Goal: Information Seeking & Learning: Learn about a topic

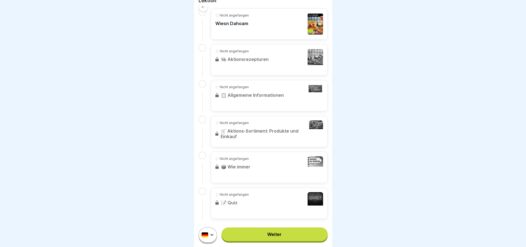
scroll to position [145, 0]
click at [271, 242] on link "Weiter" at bounding box center [274, 235] width 106 height 14
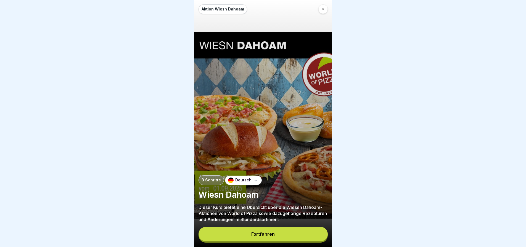
scroll to position [4, 0]
click at [251, 233] on button "Fortfahren" at bounding box center [262, 234] width 129 height 14
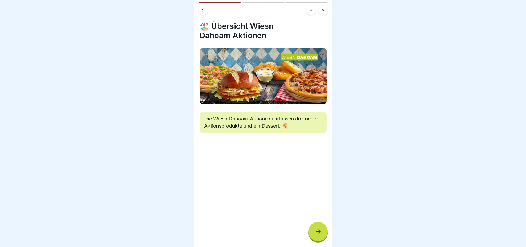
click at [315, 230] on icon at bounding box center [318, 232] width 7 height 7
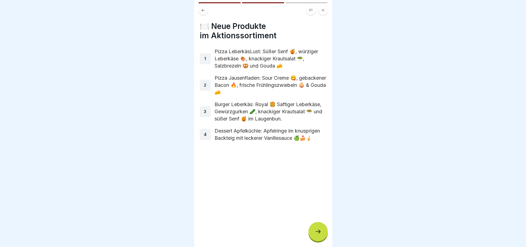
click at [316, 226] on div at bounding box center [317, 231] width 19 height 19
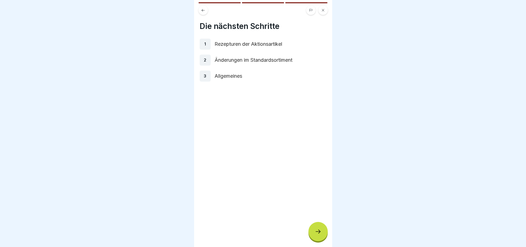
click at [321, 224] on div at bounding box center [317, 231] width 19 height 19
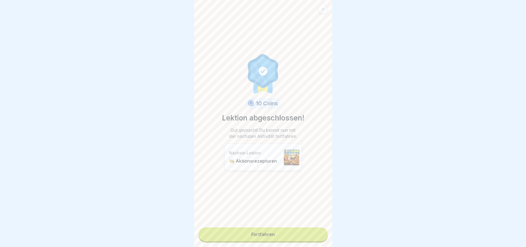
click at [256, 228] on link "Fortfahren" at bounding box center [262, 235] width 129 height 14
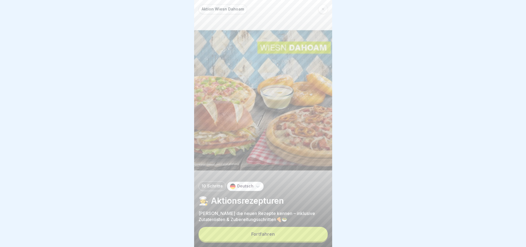
scroll to position [4, 0]
click at [274, 233] on button "Fortfahren" at bounding box center [262, 234] width 129 height 14
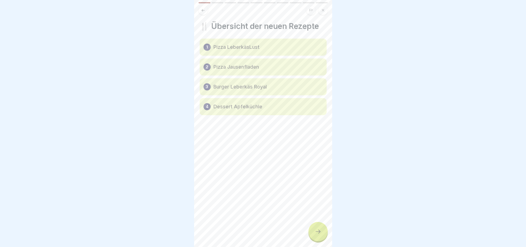
click at [263, 44] on div "1 Pizza LeberkäsLust" at bounding box center [263, 47] width 127 height 17
click at [317, 231] on icon at bounding box center [318, 232] width 7 height 7
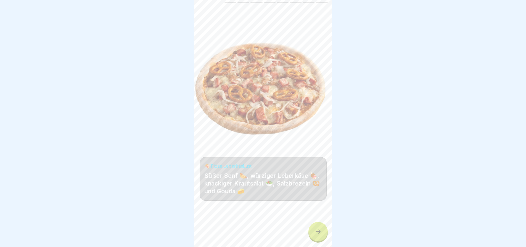
click at [313, 231] on div at bounding box center [317, 231] width 19 height 19
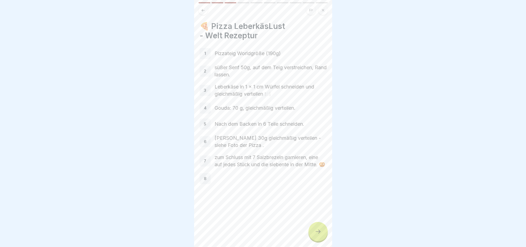
click at [316, 228] on div at bounding box center [317, 231] width 19 height 19
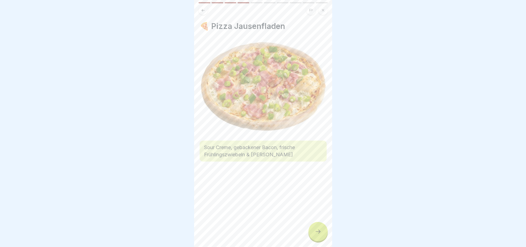
click at [316, 228] on div at bounding box center [317, 231] width 19 height 19
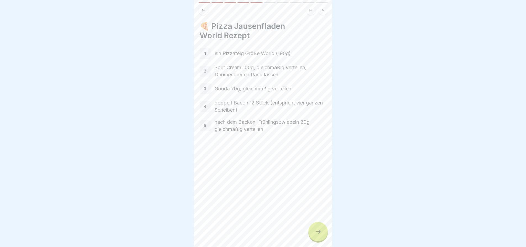
click at [316, 229] on icon at bounding box center [318, 232] width 7 height 7
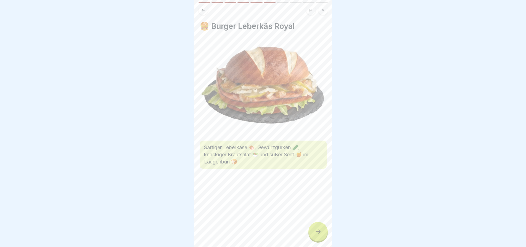
click at [316, 229] on icon at bounding box center [318, 232] width 7 height 7
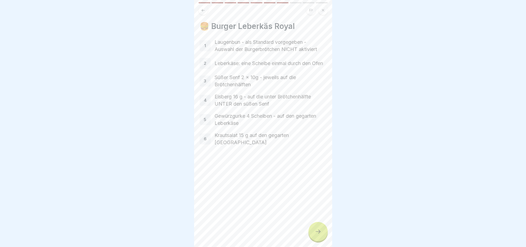
click at [316, 229] on icon at bounding box center [318, 232] width 7 height 7
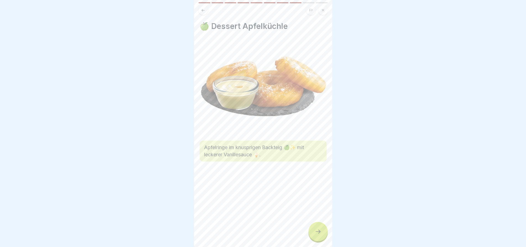
click at [316, 229] on icon at bounding box center [318, 232] width 7 height 7
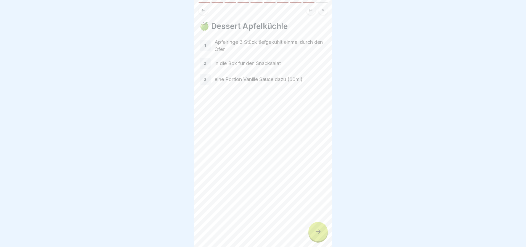
click at [316, 229] on icon at bounding box center [318, 232] width 7 height 7
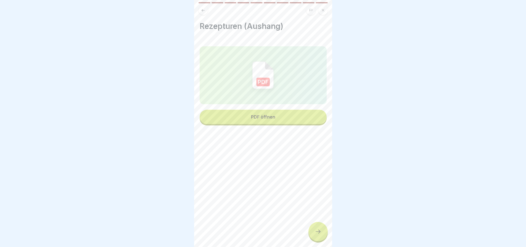
click at [312, 229] on div at bounding box center [317, 231] width 19 height 19
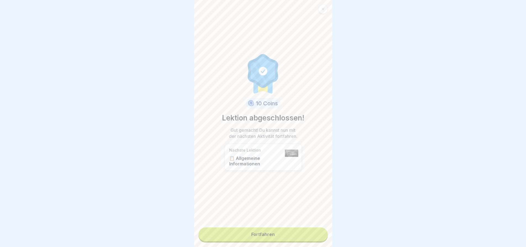
click at [276, 228] on link "Fortfahren" at bounding box center [262, 235] width 129 height 14
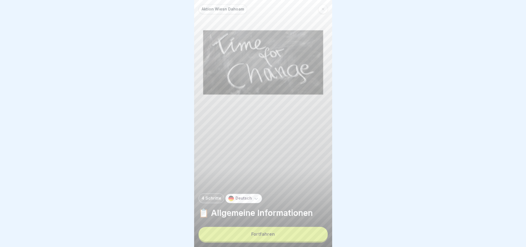
scroll to position [4, 0]
click at [267, 235] on div "Fortfahren" at bounding box center [262, 234] width 23 height 5
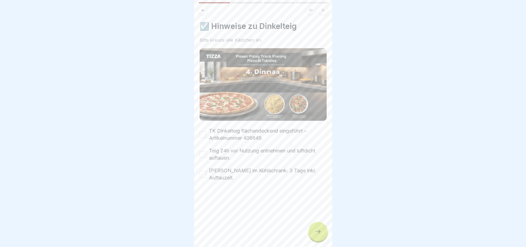
click at [200, 131] on button "TK Dinkelteig flächendeckend eingeführt – Artikelnummer 406649." at bounding box center [203, 134] width 7 height 7
click at [205, 151] on button "Teig 24h vor Nutzung entnehmen und luftdicht auftauen." at bounding box center [203, 154] width 7 height 7
click at [203, 171] on button "[PERSON_NAME] im Kühlschrank: 3 Tage inkl. Auftauzeit." at bounding box center [203, 174] width 7 height 7
click at [318, 236] on div at bounding box center [317, 231] width 19 height 19
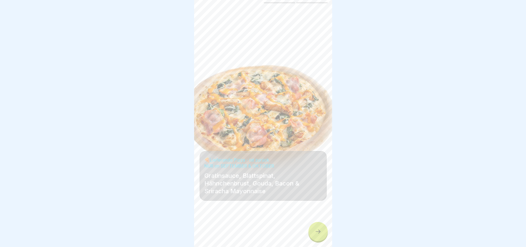
click at [315, 228] on div at bounding box center [317, 231] width 19 height 19
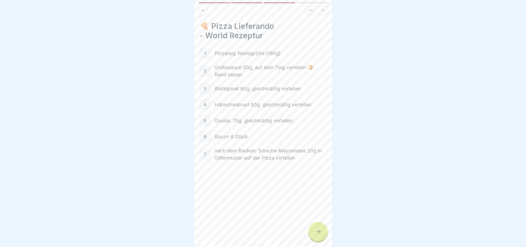
click at [315, 228] on div at bounding box center [317, 231] width 19 height 19
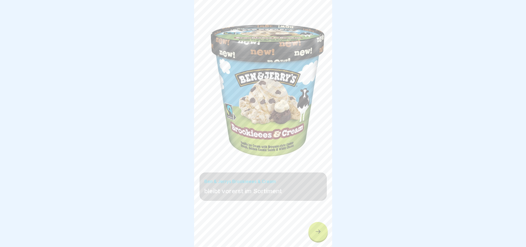
click at [315, 228] on div at bounding box center [317, 231] width 19 height 19
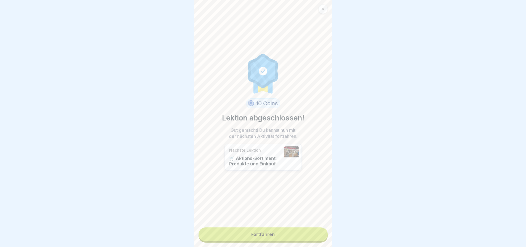
click at [290, 229] on link "Fortfahren" at bounding box center [262, 235] width 129 height 14
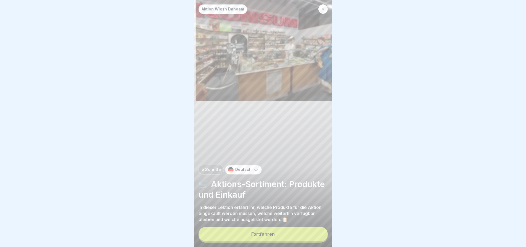
scroll to position [4, 0]
click at [269, 233] on div "Fortfahren" at bounding box center [262, 234] width 23 height 5
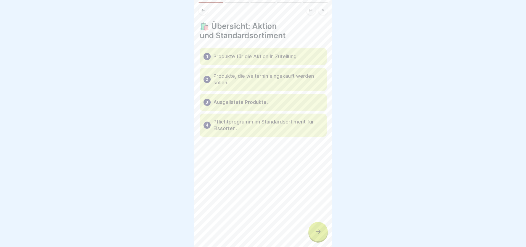
click at [312, 237] on div at bounding box center [317, 231] width 19 height 19
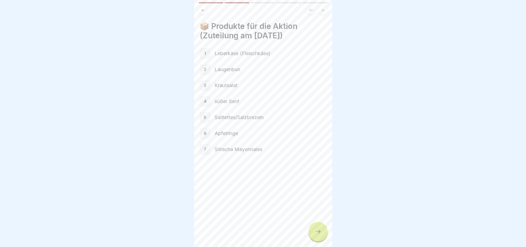
click at [313, 229] on div at bounding box center [317, 231] width 19 height 19
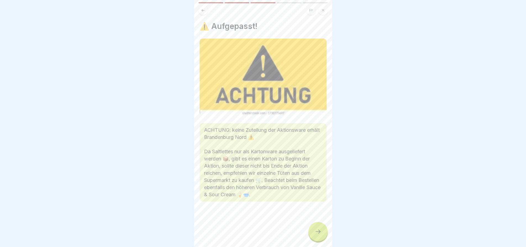
click at [315, 232] on icon at bounding box center [318, 232] width 7 height 7
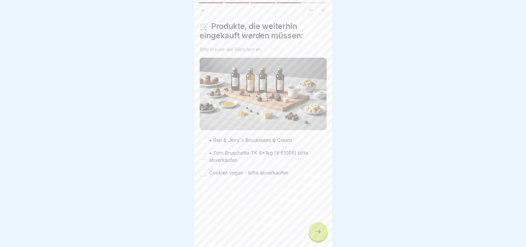
click at [202, 137] on button "• Ben & Jerry´s Brookieees & Cream" at bounding box center [203, 140] width 7 height 7
click at [204, 153] on button "• Tom.Bruschetta TK 6x1kg (# 61009) bitte abverkaufen" at bounding box center [203, 156] width 7 height 7
click at [203, 170] on button "Cookies vegan - bitte abverkaufen" at bounding box center [203, 173] width 7 height 7
click at [315, 229] on icon at bounding box center [318, 232] width 7 height 7
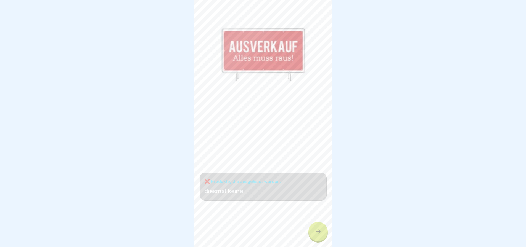
click at [320, 228] on div at bounding box center [317, 231] width 19 height 19
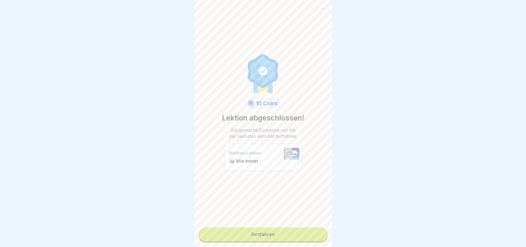
click at [264, 228] on link "Fortfahren" at bounding box center [262, 235] width 129 height 14
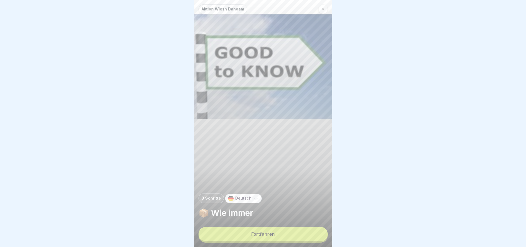
scroll to position [4, 0]
click at [265, 234] on div "Fortfahren" at bounding box center [262, 234] width 23 height 5
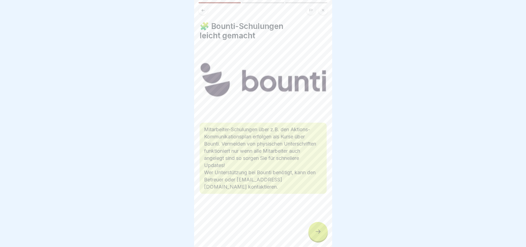
click at [317, 225] on div at bounding box center [317, 231] width 19 height 19
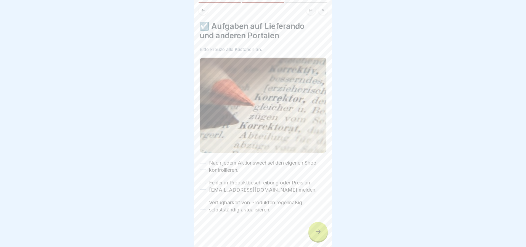
click at [201, 163] on button "Nach jedem Aktionswechsel den eigenen Shop kontrollieren." at bounding box center [203, 166] width 7 height 7
click at [202, 183] on button "Fehler in Produktbeschreibung oder Preis an [EMAIL_ADDRESS][DOMAIN_NAME] melden." at bounding box center [203, 186] width 7 height 7
click at [203, 203] on button "Verfügbarkeit von Produkten regelmäßig selbstständig aktualisieren." at bounding box center [203, 206] width 7 height 7
click at [321, 233] on div at bounding box center [317, 231] width 19 height 19
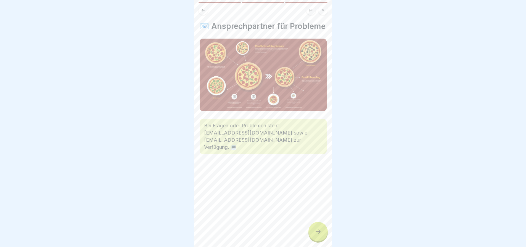
click at [312, 227] on div at bounding box center [317, 231] width 19 height 19
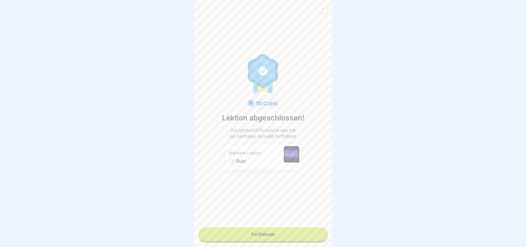
click at [277, 228] on link "Fortfahren" at bounding box center [262, 235] width 129 height 14
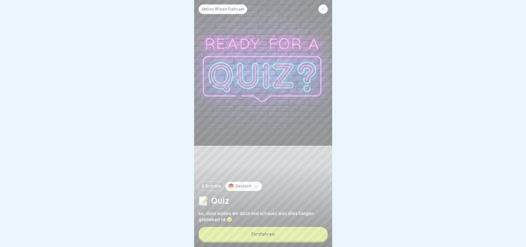
scroll to position [4, 0]
click at [273, 237] on button "Fortfahren" at bounding box center [262, 234] width 129 height 14
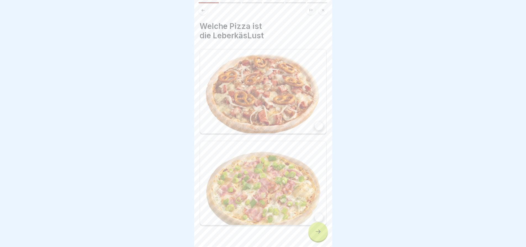
click at [257, 88] on img at bounding box center [263, 91] width 126 height 84
click at [318, 233] on icon at bounding box center [318, 232] width 7 height 7
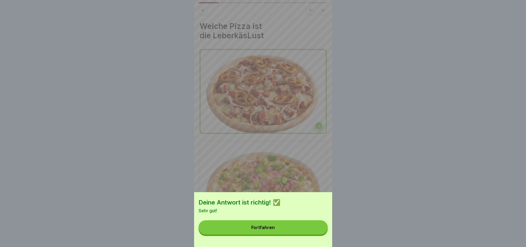
click at [274, 230] on div "Fortfahren" at bounding box center [262, 227] width 23 height 5
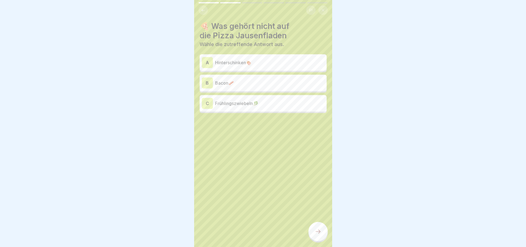
click at [263, 59] on p "Hinterschinken🍖" at bounding box center [269, 62] width 109 height 7
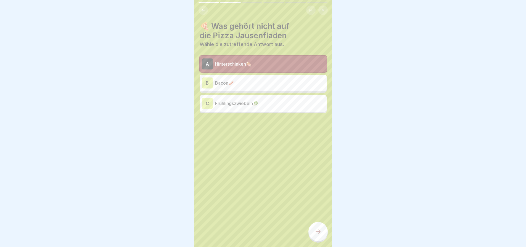
click at [312, 226] on div at bounding box center [317, 231] width 19 height 19
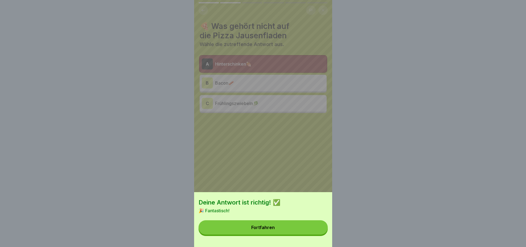
click at [272, 230] on div "Fortfahren" at bounding box center [262, 227] width 23 height 5
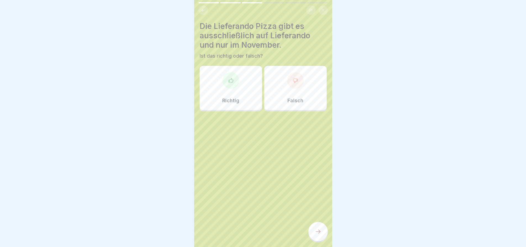
click at [297, 75] on div at bounding box center [295, 80] width 17 height 17
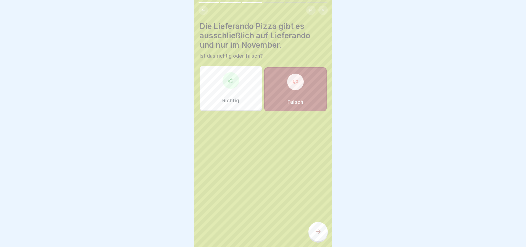
click at [311, 229] on div at bounding box center [317, 231] width 19 height 19
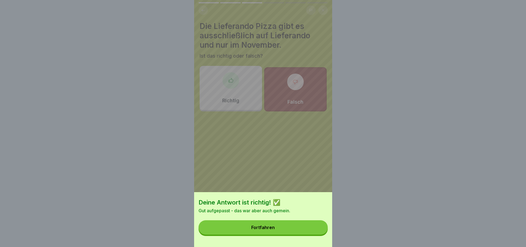
click at [279, 230] on button "Fortfahren" at bounding box center [262, 228] width 129 height 14
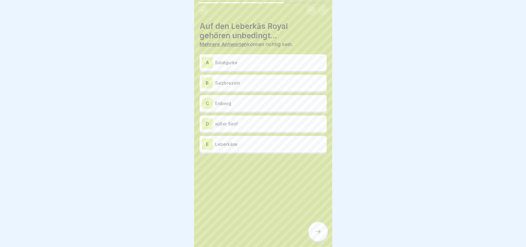
click at [247, 141] on p "Leberkäse" at bounding box center [269, 144] width 109 height 7
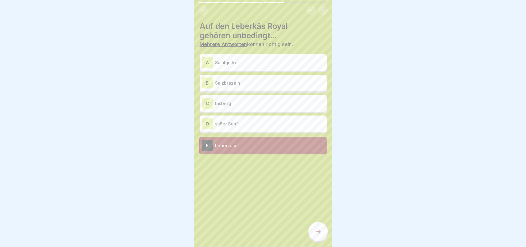
click at [251, 121] on p "süßer Senf" at bounding box center [269, 124] width 109 height 7
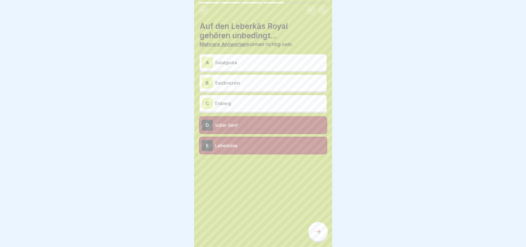
click at [261, 62] on div "A Salatgurke" at bounding box center [263, 62] width 123 height 11
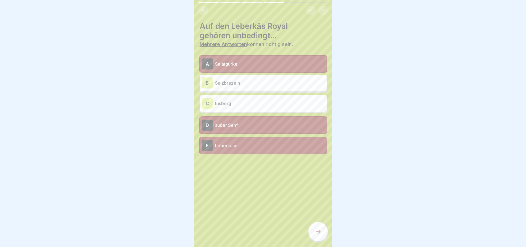
click at [258, 98] on div "C Eisberg" at bounding box center [263, 103] width 123 height 11
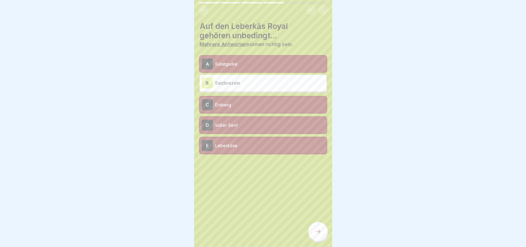
click at [318, 228] on div at bounding box center [317, 231] width 19 height 19
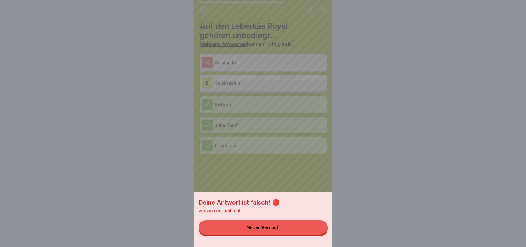
click at [258, 230] on div "Neuer Versuch" at bounding box center [263, 227] width 33 height 5
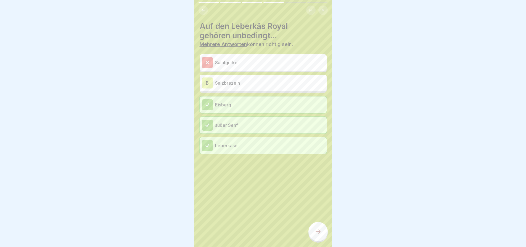
click at [243, 61] on p "Salatgurke" at bounding box center [269, 62] width 109 height 7
click at [206, 57] on div at bounding box center [207, 62] width 11 height 11
click at [253, 83] on div "B Salzbrezeln" at bounding box center [263, 83] width 123 height 11
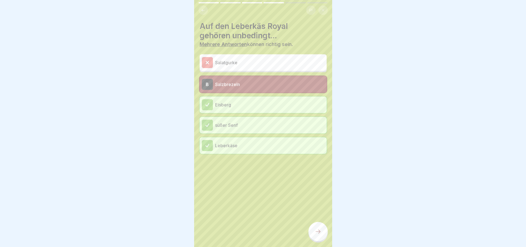
click at [247, 81] on p "Salzbrezeln" at bounding box center [269, 84] width 109 height 7
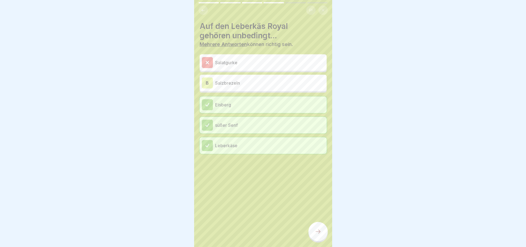
click at [313, 227] on div at bounding box center [317, 231] width 19 height 19
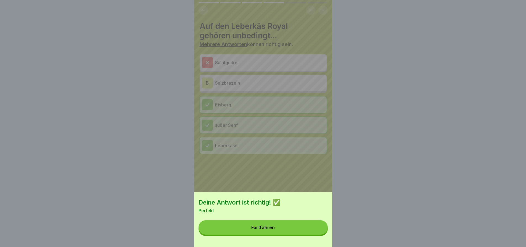
click at [267, 230] on div "Fortfahren" at bounding box center [262, 227] width 23 height 5
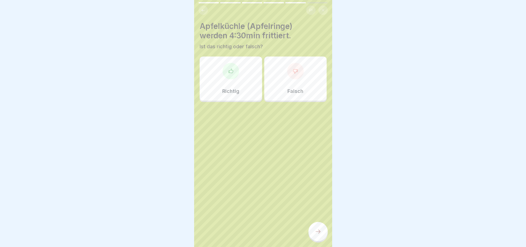
click at [305, 74] on div "Falsch" at bounding box center [295, 79] width 62 height 44
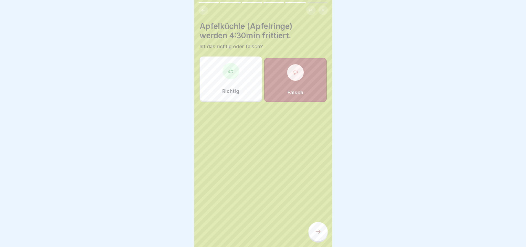
click at [320, 235] on icon at bounding box center [318, 232] width 7 height 7
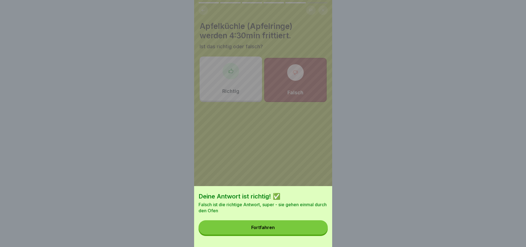
click at [284, 232] on button "Fortfahren" at bounding box center [262, 228] width 129 height 14
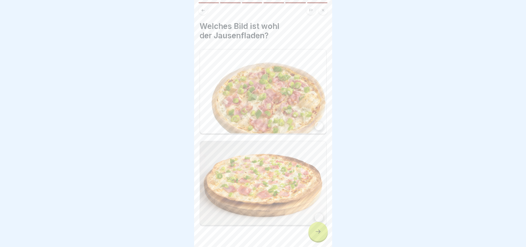
click at [262, 98] on img at bounding box center [263, 91] width 126 height 84
click at [315, 230] on icon at bounding box center [318, 232] width 7 height 7
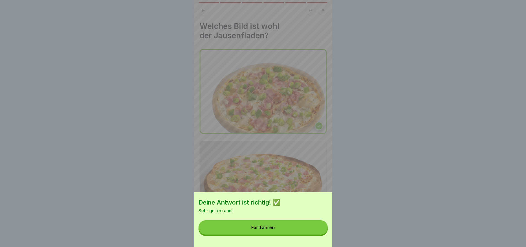
click at [287, 233] on button "Fortfahren" at bounding box center [262, 228] width 129 height 14
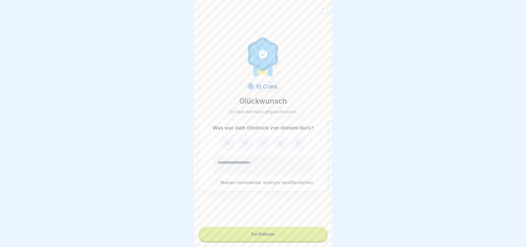
click at [226, 143] on icon at bounding box center [227, 142] width 7 height 7
click at [248, 141] on icon at bounding box center [245, 143] width 15 height 14
click at [261, 141] on icon at bounding box center [262, 142] width 7 height 7
click at [280, 142] on icon at bounding box center [280, 142] width 7 height 7
click at [297, 142] on icon at bounding box center [298, 142] width 7 height 7
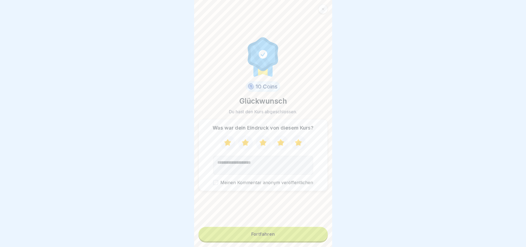
click at [285, 234] on button "Fortfahren" at bounding box center [262, 234] width 129 height 14
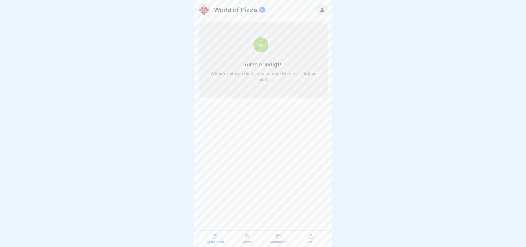
click at [273, 158] on div "World of Pizza 0 Alles erledigt! Wir informieren dich, sobald neue Kurse verfüg…" at bounding box center [263, 123] width 138 height 247
click at [278, 237] on icon at bounding box center [279, 237] width 6 height 6
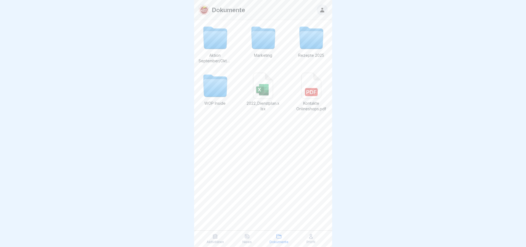
click at [213, 90] on icon at bounding box center [215, 89] width 24 height 18
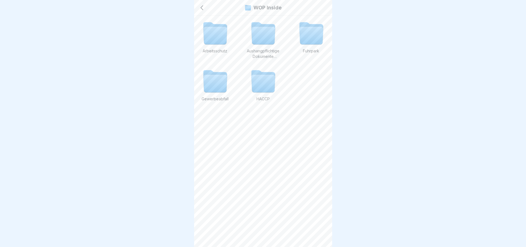
click at [201, 7] on icon at bounding box center [201, 7] width 7 height 7
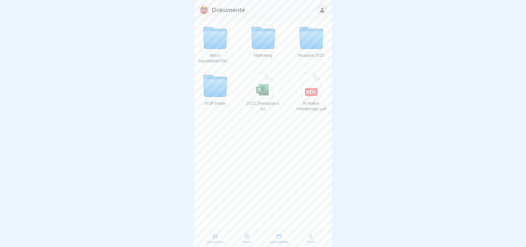
click at [263, 93] on icon at bounding box center [263, 93] width 9 height 6
click at [262, 39] on icon at bounding box center [263, 40] width 24 height 18
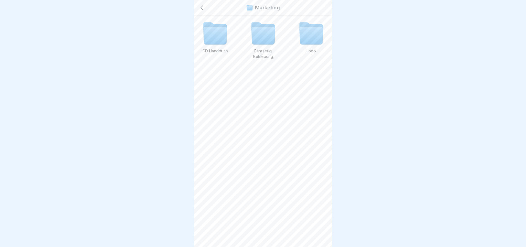
click at [201, 6] on icon at bounding box center [201, 7] width 7 height 7
